Goal: Obtain resource: Download file/media

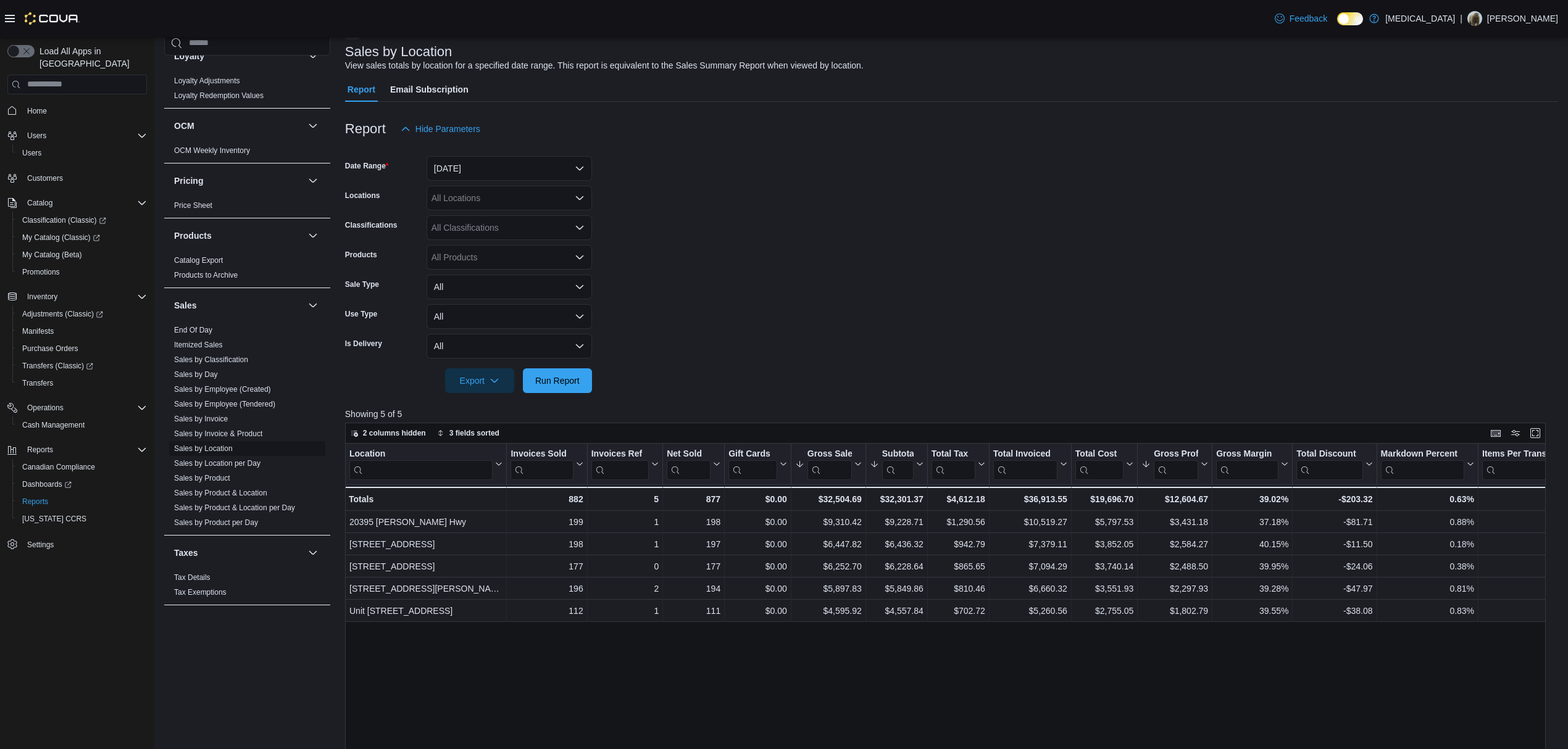
scroll to position [615, 0]
click at [198, 331] on link "End Of Day" at bounding box center [193, 330] width 38 height 8
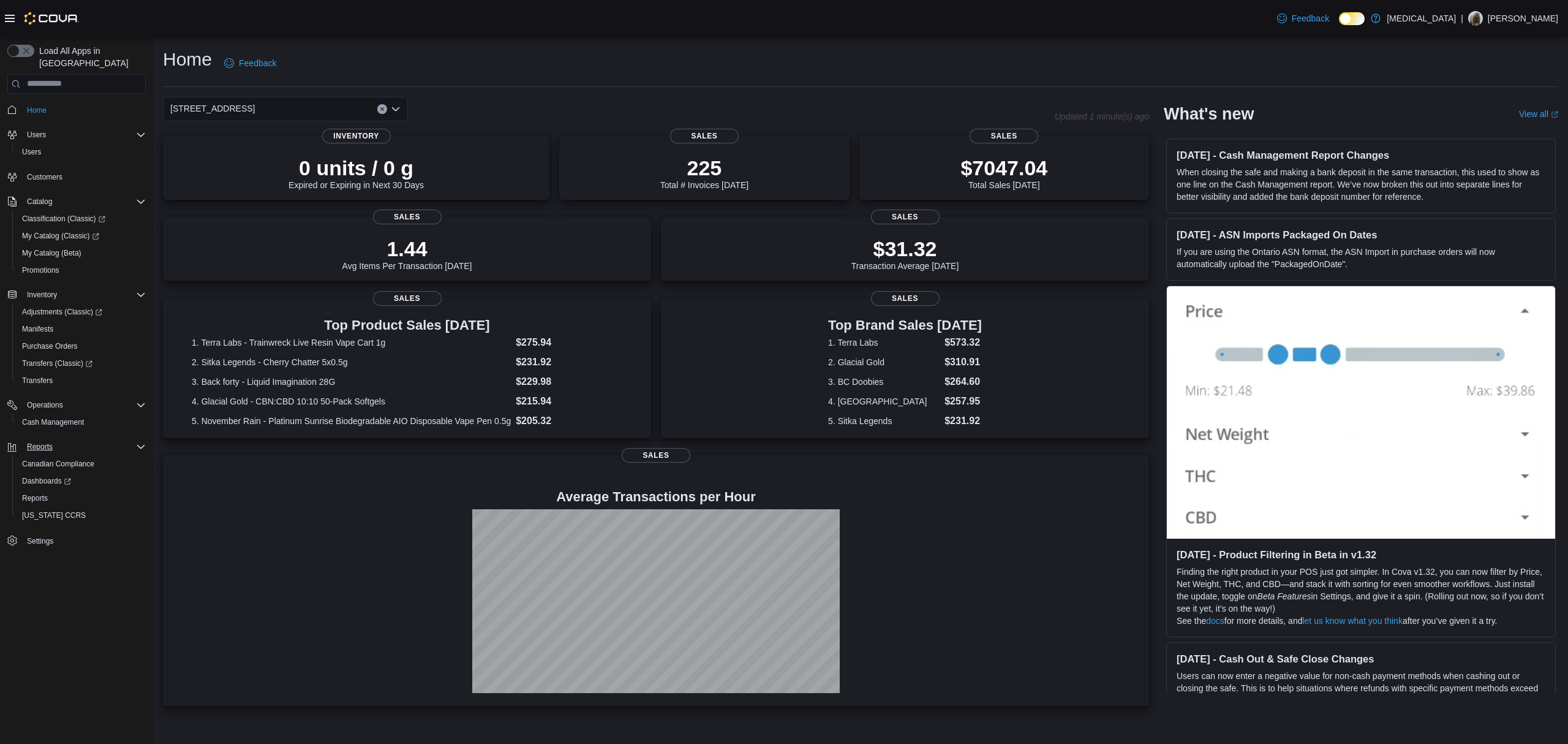
click at [72, 439] on div "Reports" at bounding box center [83, 447] width 123 height 15
click at [69, 448] on div "Home Users Users Customers Catalog Classification (Classic) My Catalog (Classic…" at bounding box center [76, 291] width 139 height 385
click at [69, 439] on div "Reports" at bounding box center [83, 447] width 123 height 15
click at [46, 494] on span "Reports" at bounding box center [34, 499] width 26 height 10
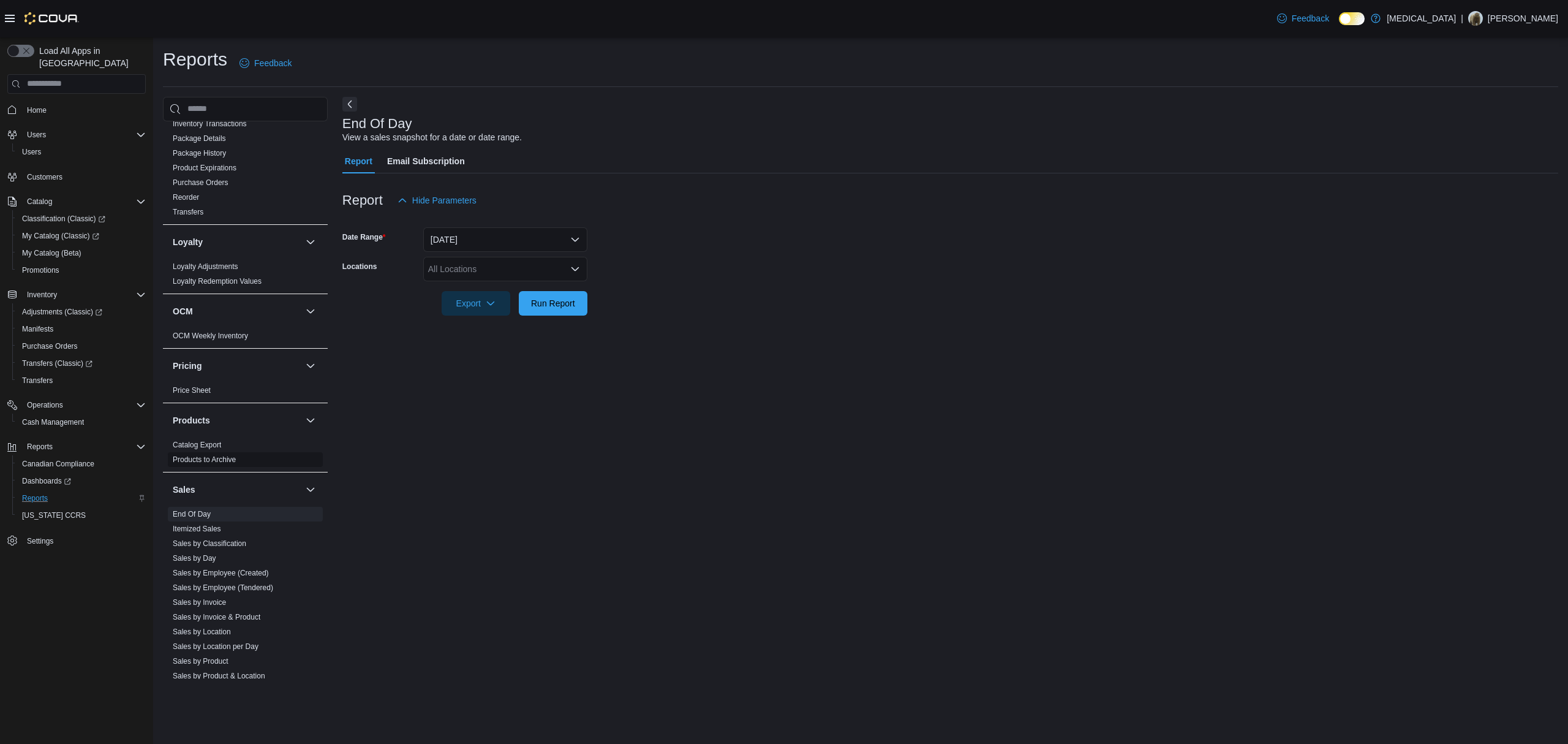
scroll to position [490, 0]
click at [491, 255] on form "Date Range Today Locations All Locations Export Run Report" at bounding box center [950, 264] width 1216 height 103
click at [489, 262] on div "All Locations" at bounding box center [505, 269] width 165 height 24
click at [486, 343] on span "[STREET_ADDRESS]" at bounding box center [492, 343] width 85 height 13
click at [856, 302] on form "Date Range Today Locations 460 Granville St Combo box. Selected. 460 Granville …" at bounding box center [950, 264] width 1216 height 103
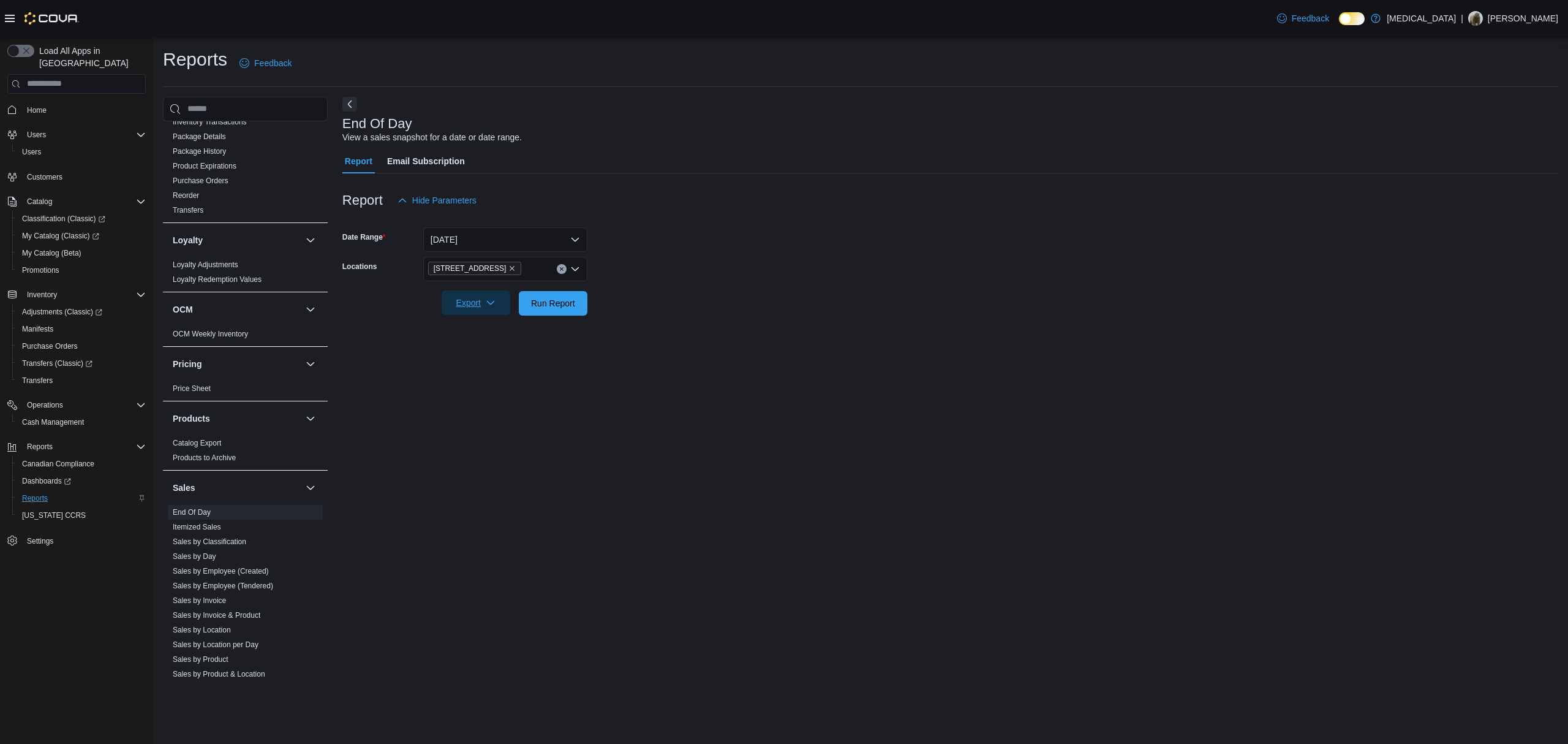
click at [496, 296] on span "Export" at bounding box center [476, 302] width 54 height 24
click at [483, 349] on span "Export to Pdf" at bounding box center [478, 353] width 55 height 10
